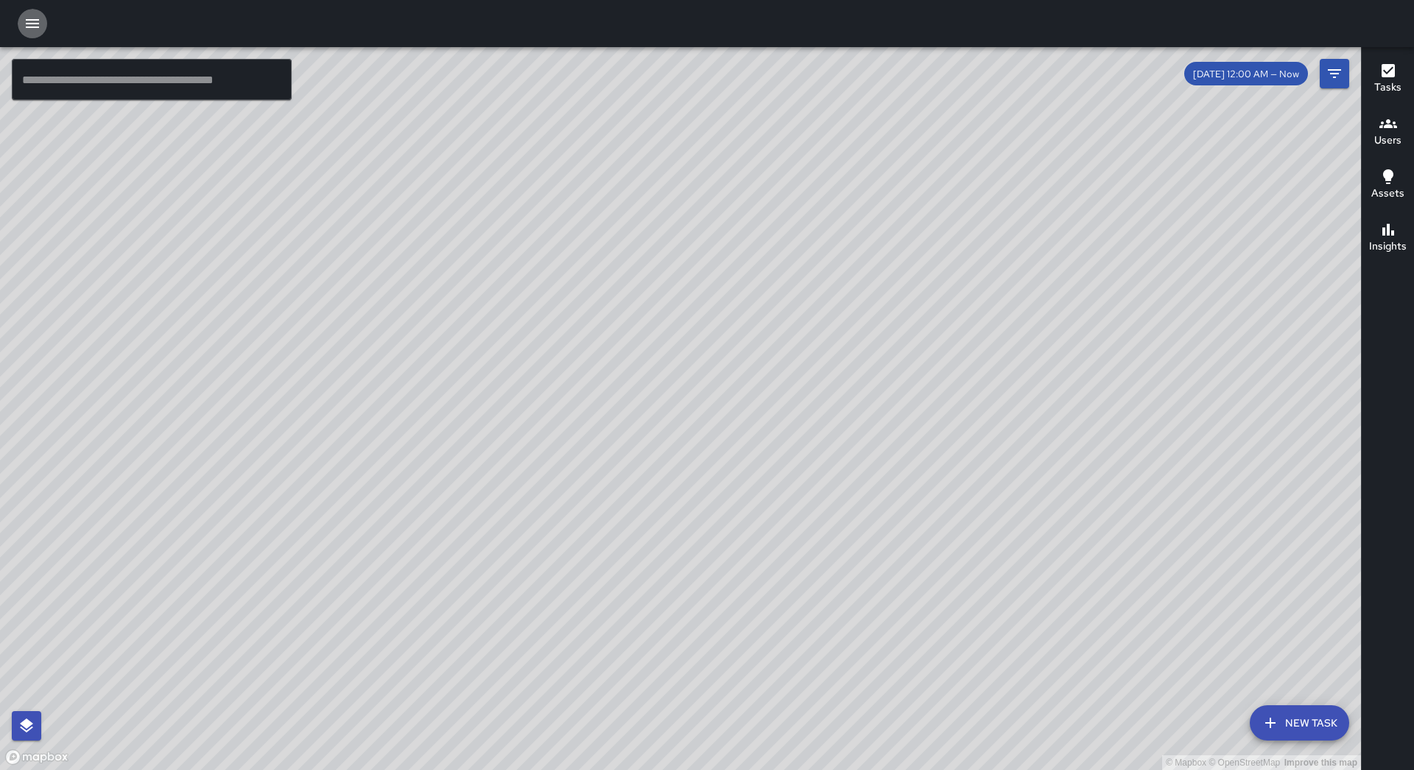
click at [34, 28] on icon "button" at bounding box center [32, 23] width 13 height 9
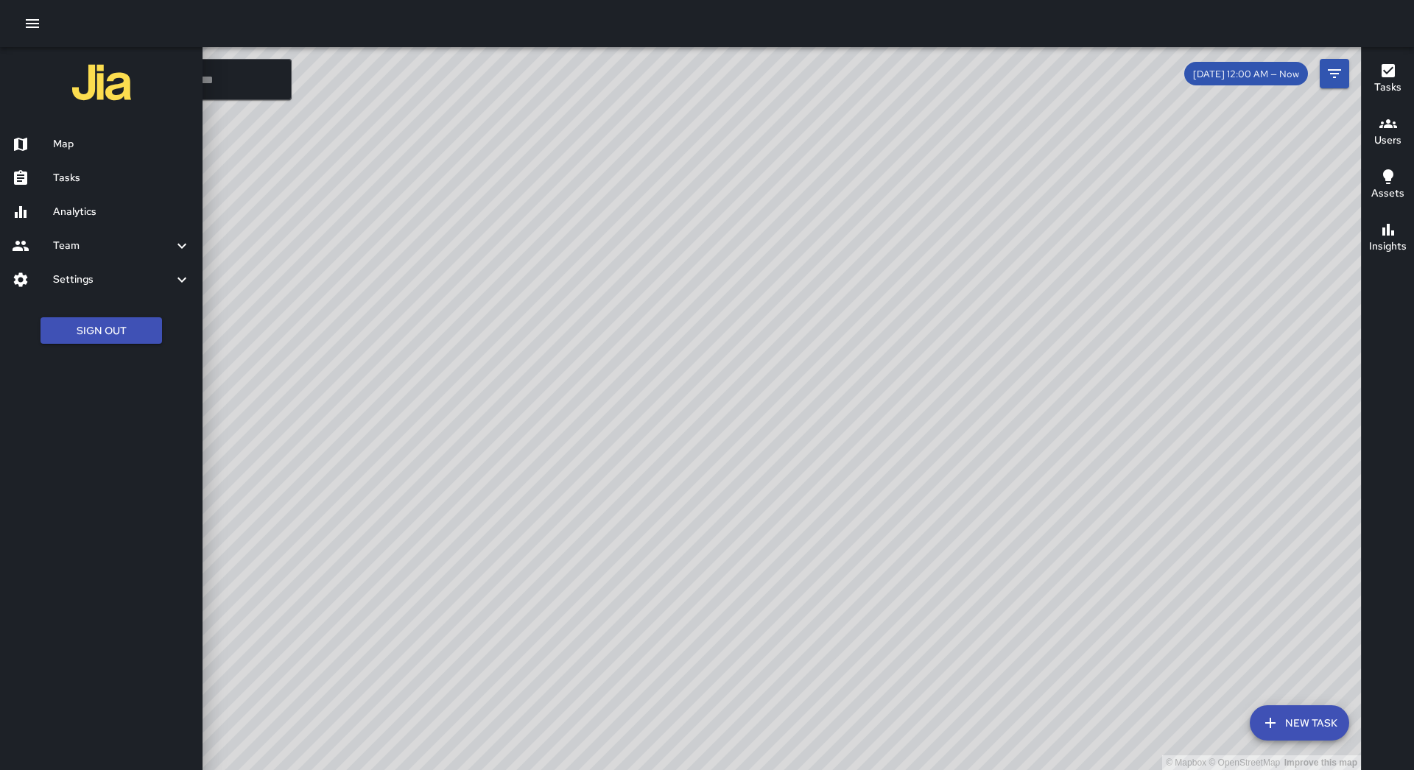
click at [154, 181] on h6 "Tasks" at bounding box center [122, 178] width 138 height 16
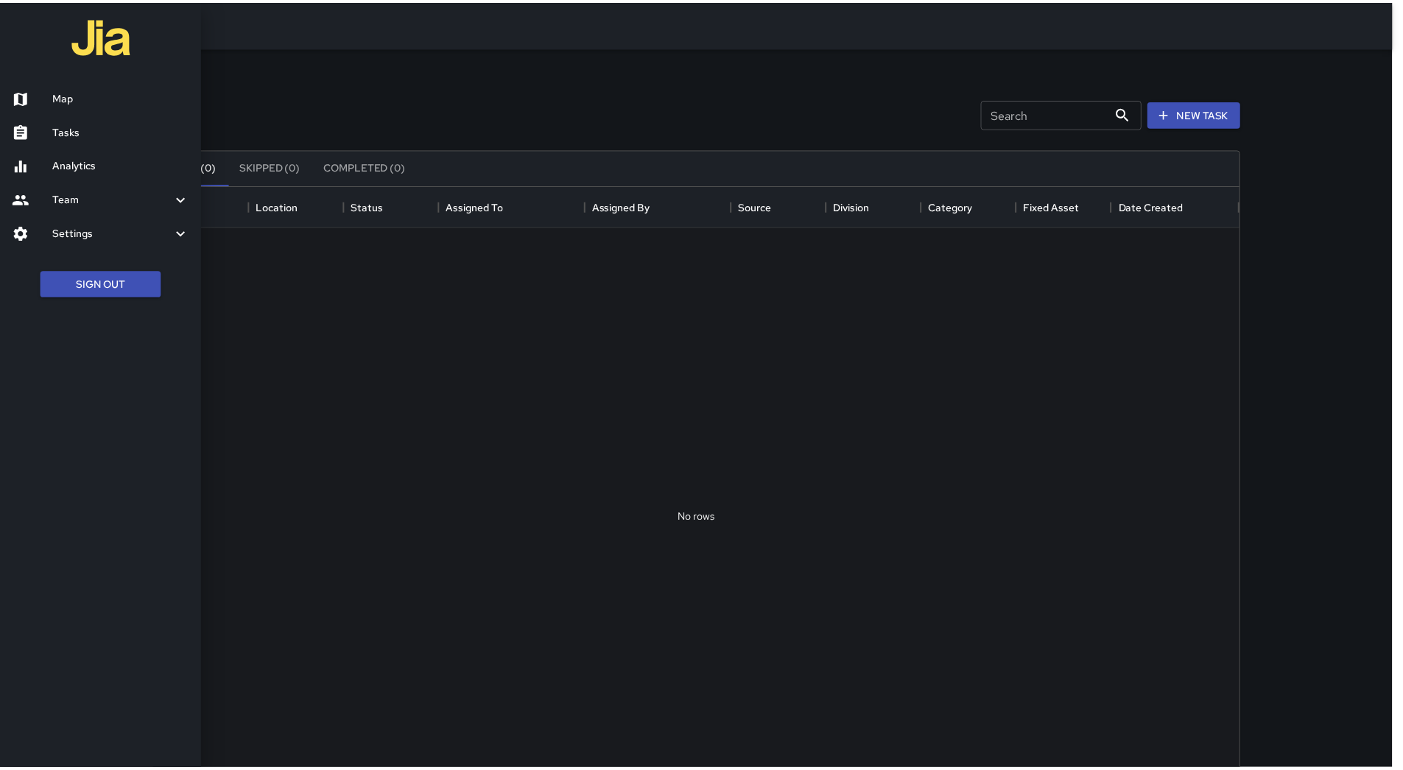
scroll to position [613, 1084]
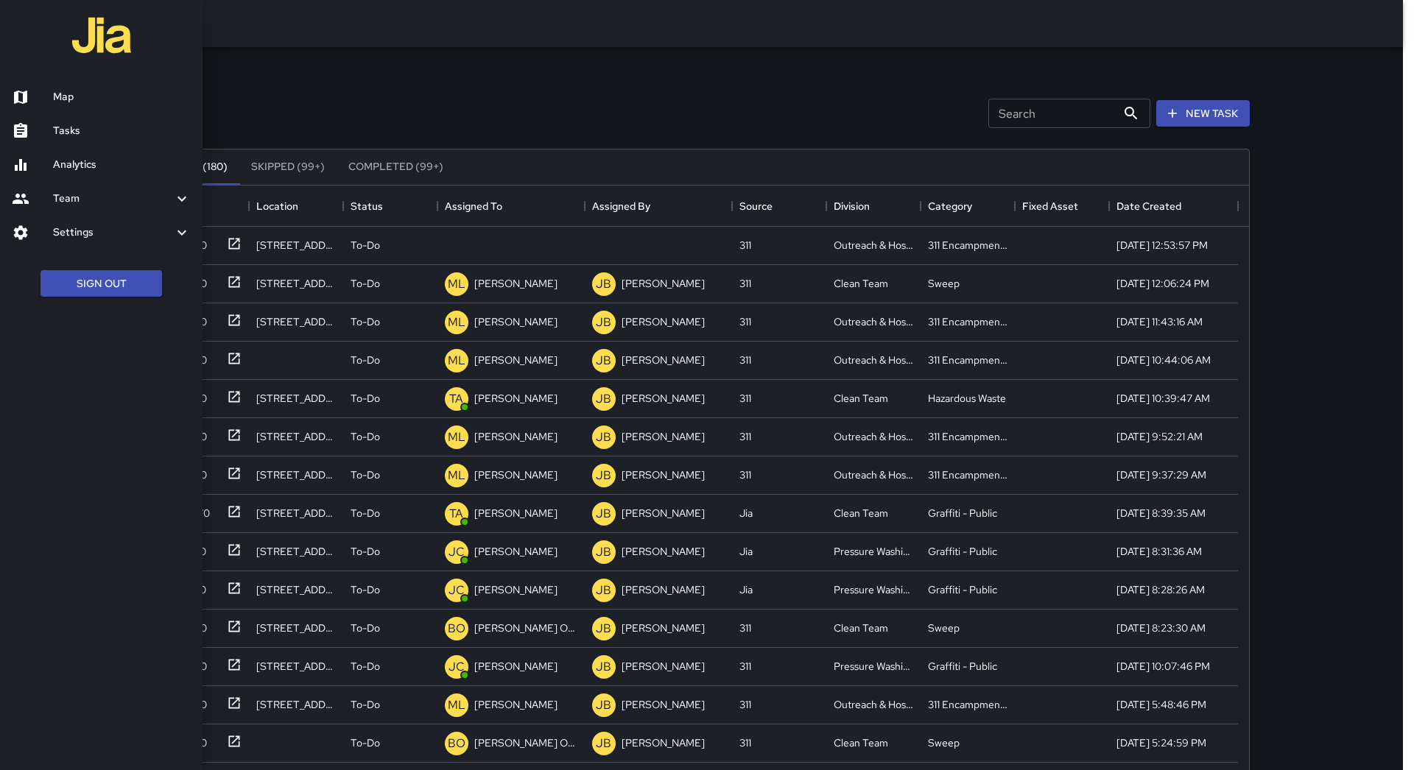
click at [535, 208] on div at bounding box center [707, 385] width 1414 height 770
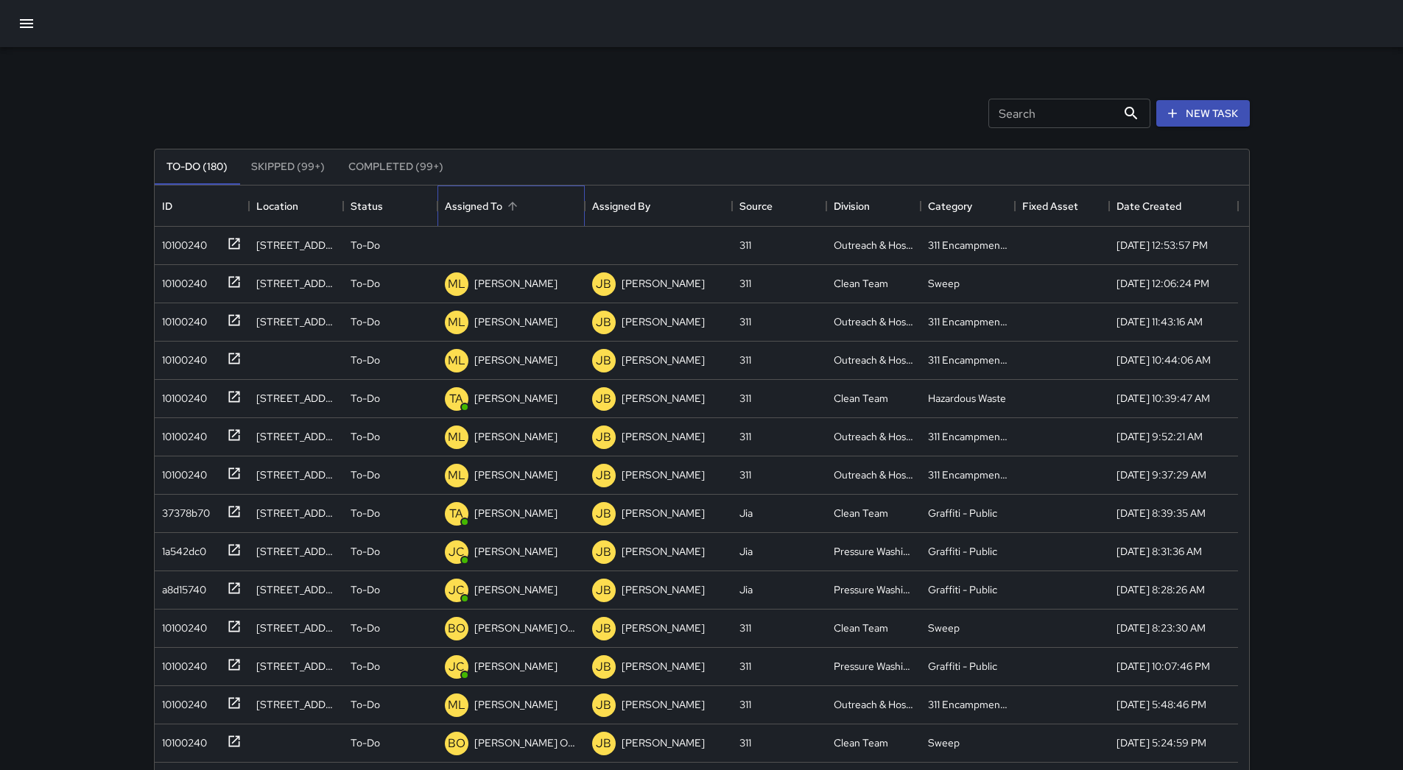
click at [529, 209] on div "Assigned To" at bounding box center [511, 206] width 133 height 41
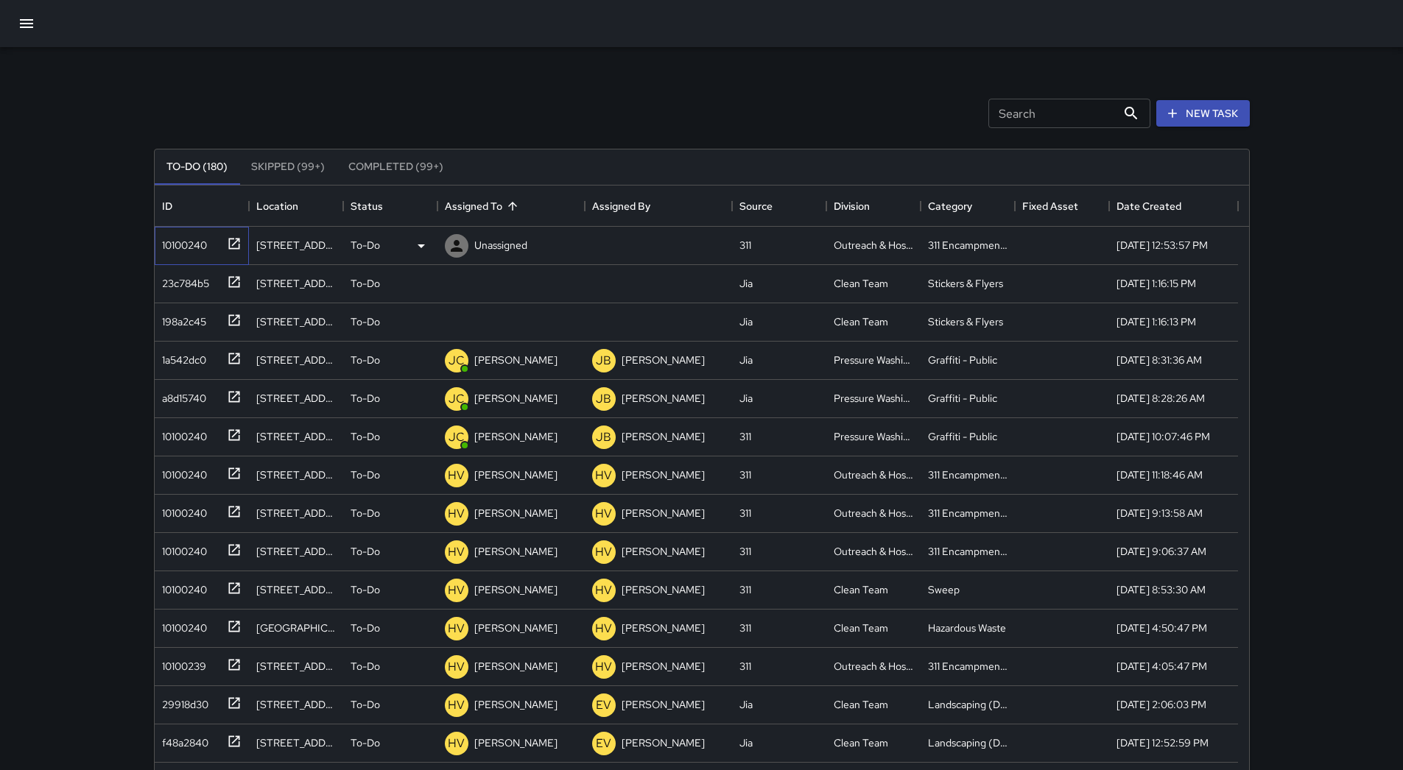
click at [188, 245] on div "10100240" at bounding box center [181, 242] width 51 height 21
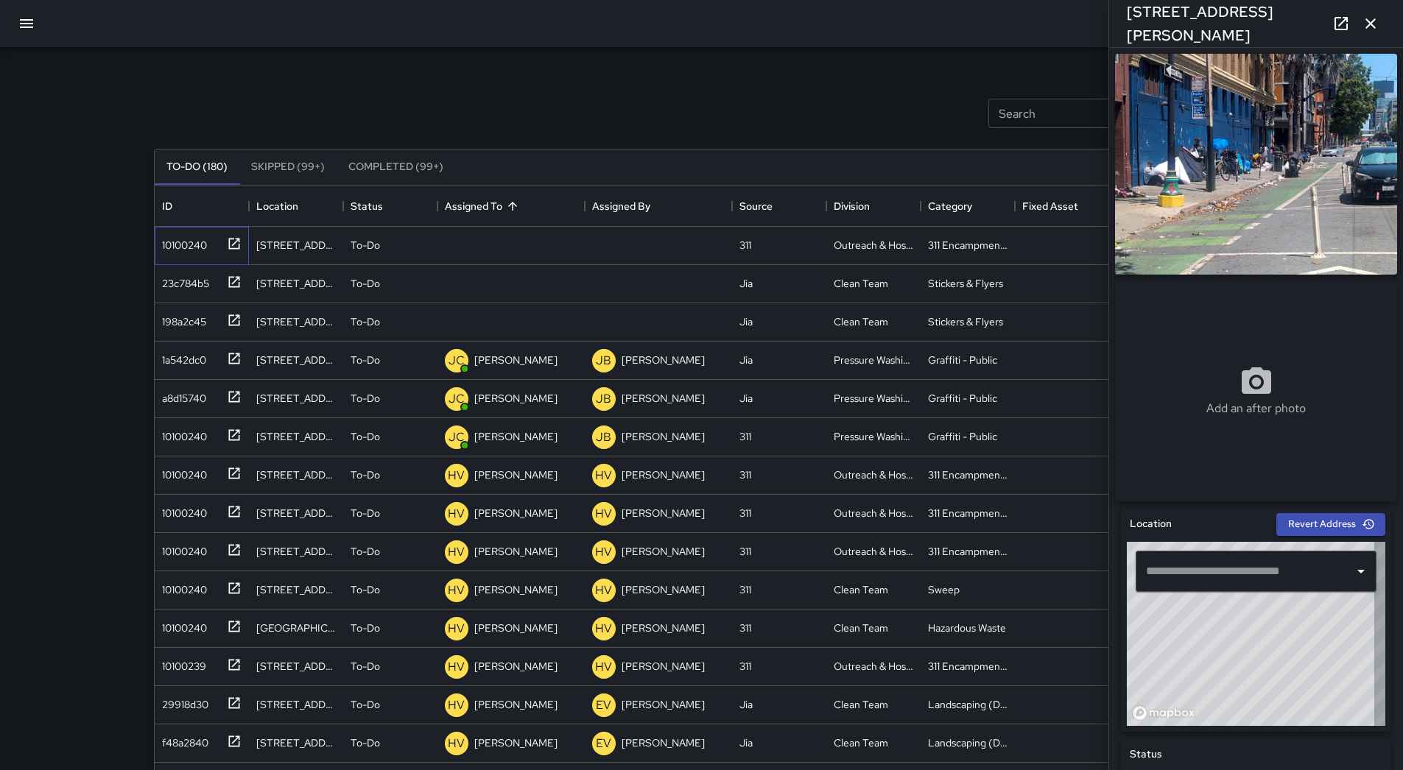
type input "**********"
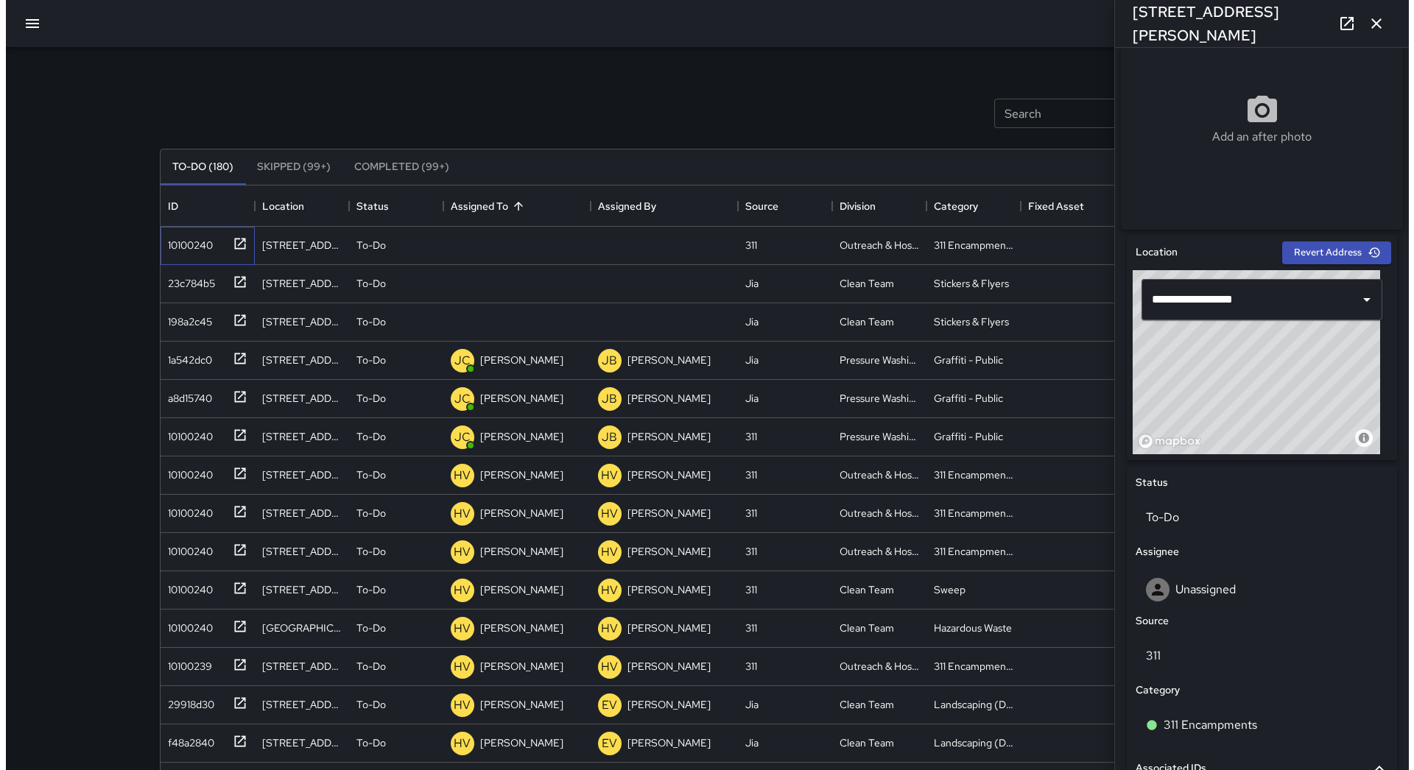
scroll to position [0, 0]
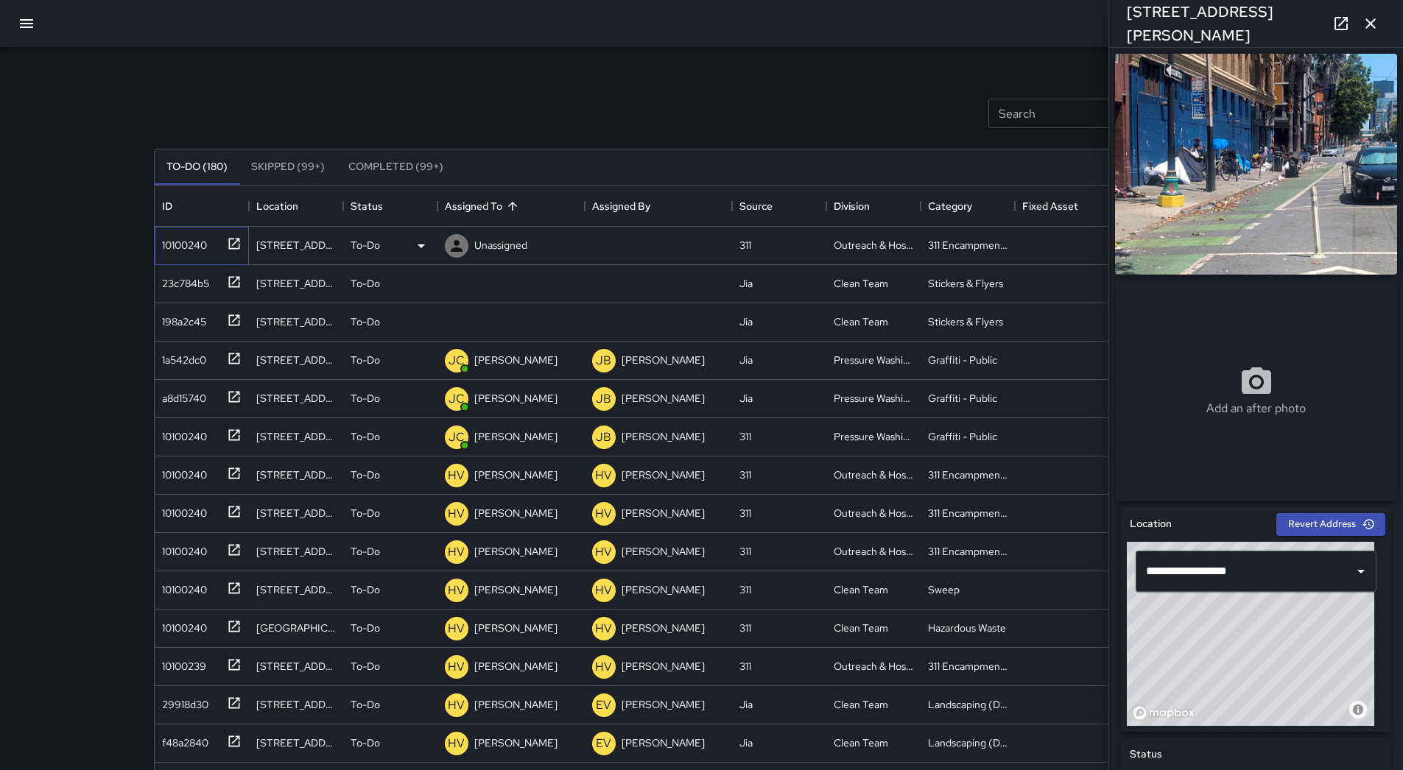
click at [208, 250] on div "10100240" at bounding box center [198, 243] width 85 height 24
click at [421, 242] on icon at bounding box center [421, 246] width 18 height 18
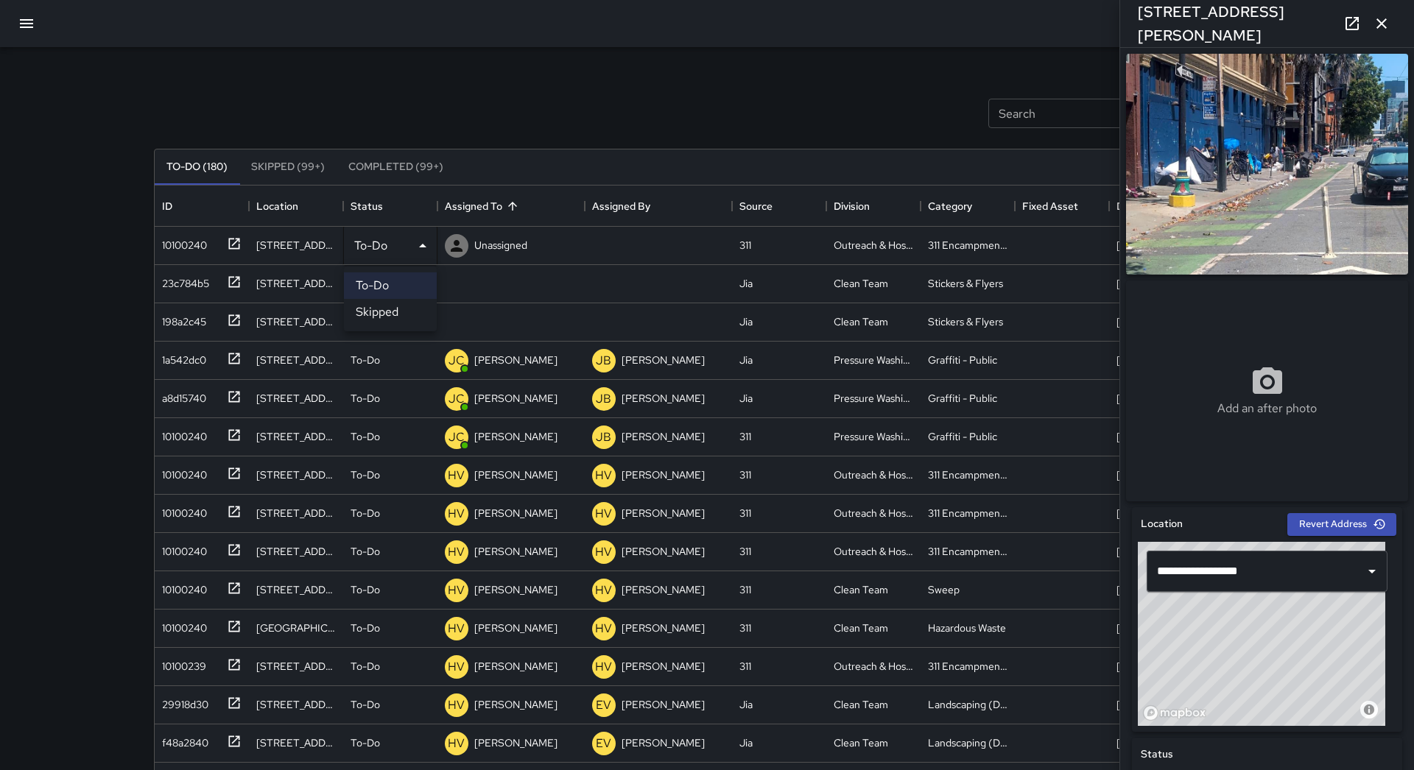
click at [424, 307] on li "Skipped" at bounding box center [390, 312] width 93 height 27
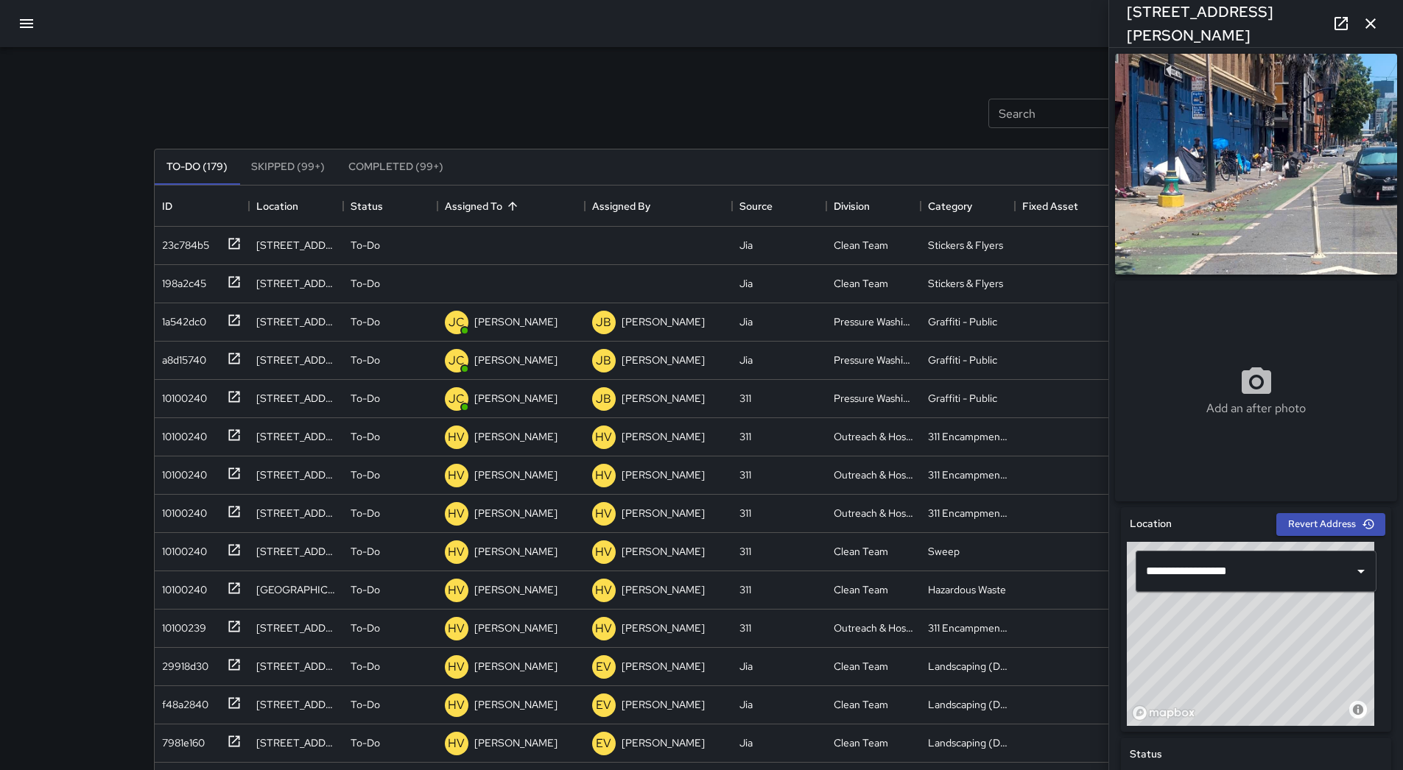
click at [35, 26] on icon "button" at bounding box center [27, 24] width 18 height 18
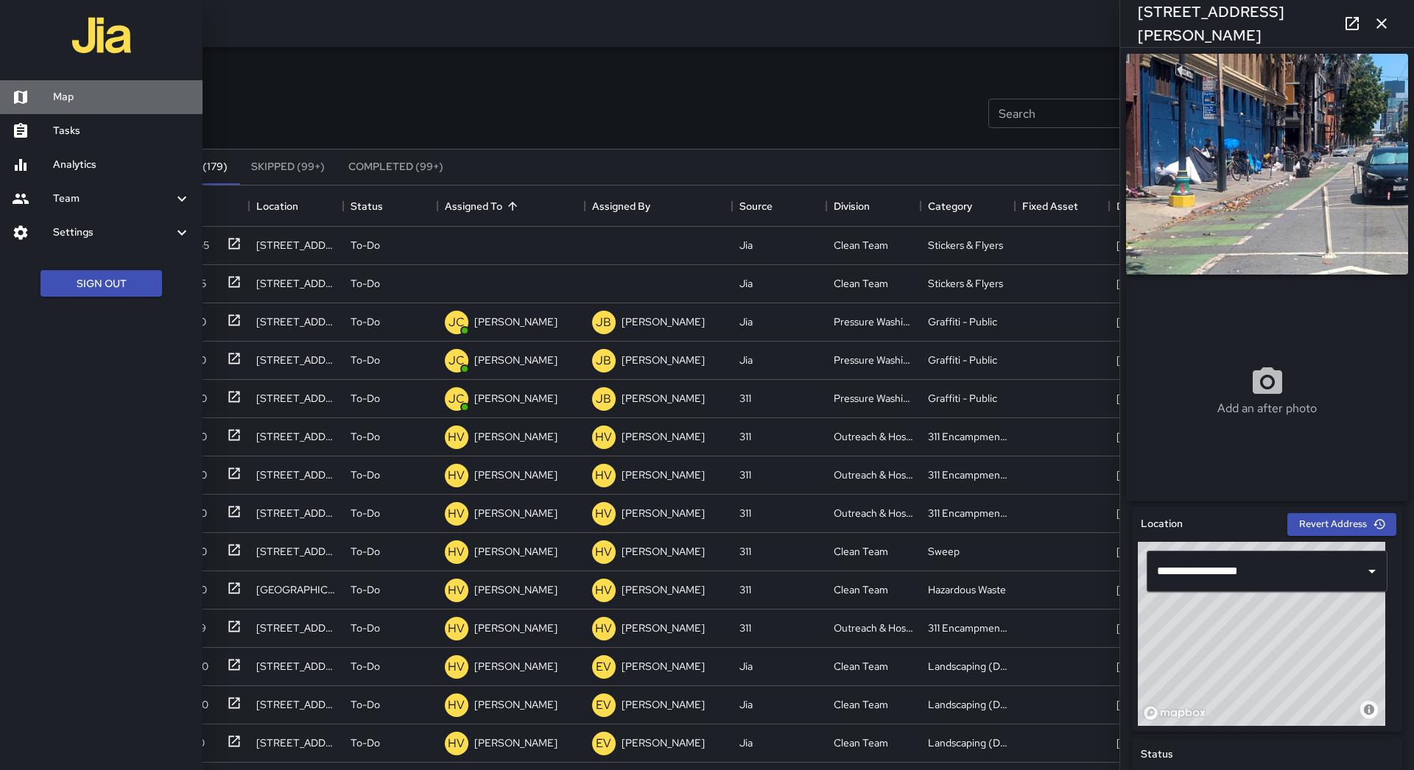
click at [101, 108] on link "Map" at bounding box center [101, 97] width 203 height 34
